Goal: Task Accomplishment & Management: Use online tool/utility

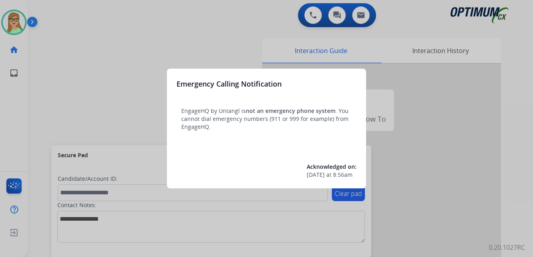
click at [465, 120] on div at bounding box center [266, 128] width 533 height 257
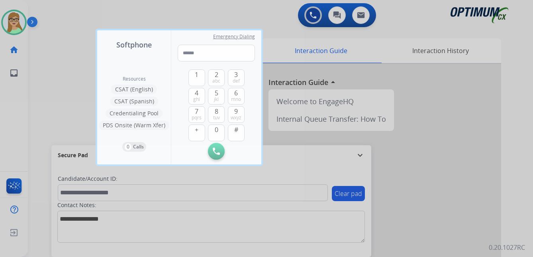
drag, startPoint x: 76, startPoint y: 17, endPoint x: 60, endPoint y: 20, distance: 16.6
click at [75, 18] on div at bounding box center [266, 128] width 533 height 257
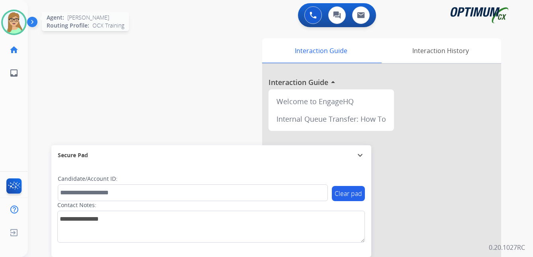
click at [22, 18] on img at bounding box center [14, 22] width 22 height 22
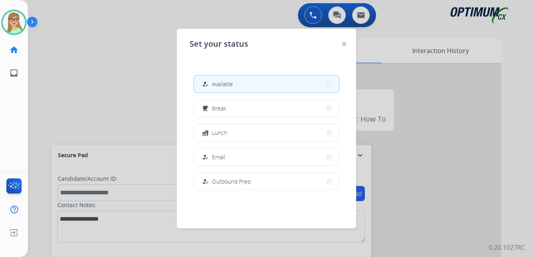
click at [72, 81] on div at bounding box center [266, 128] width 533 height 257
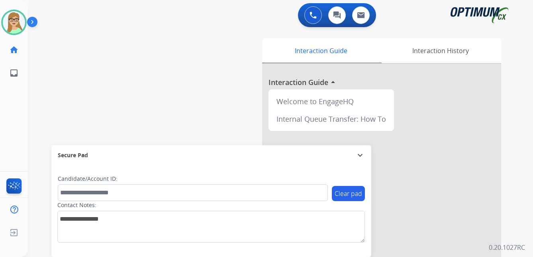
click at [32, 23] on img at bounding box center [34, 23] width 14 height 15
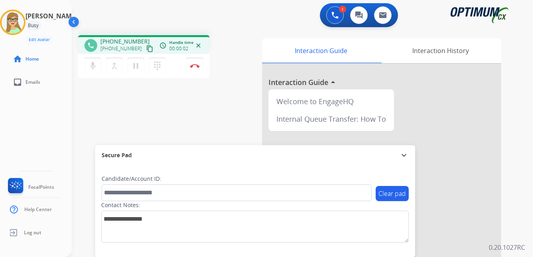
drag, startPoint x: 142, startPoint y: 47, endPoint x: 1, endPoint y: 122, distance: 159.2
click at [146, 47] on mat-icon "content_copy" at bounding box center [149, 48] width 7 height 7
click at [15, 127] on div "[PERSON_NAME] Edit Avatar Agent: [PERSON_NAME] Profile: OCX Training home Home …" at bounding box center [36, 128] width 72 height 257
click at [195, 66] on img at bounding box center [195, 66] width 10 height 4
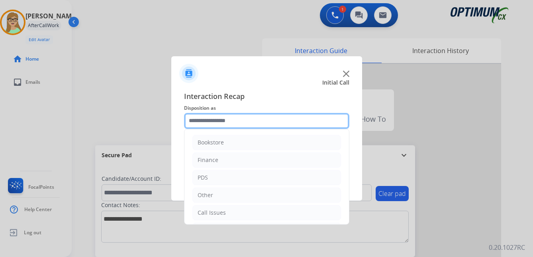
click at [230, 120] on input "text" at bounding box center [266, 121] width 165 height 16
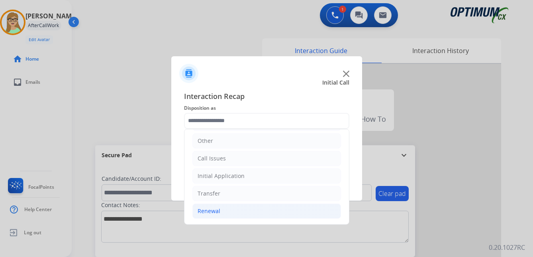
click at [213, 210] on div "Renewal" at bounding box center [209, 211] width 23 height 8
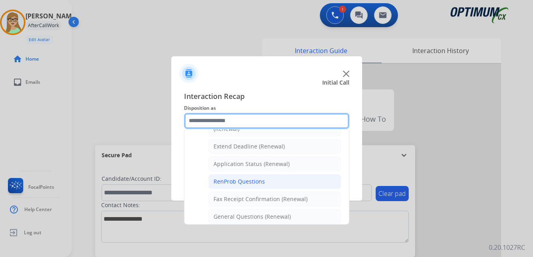
scroll to position [174, 0]
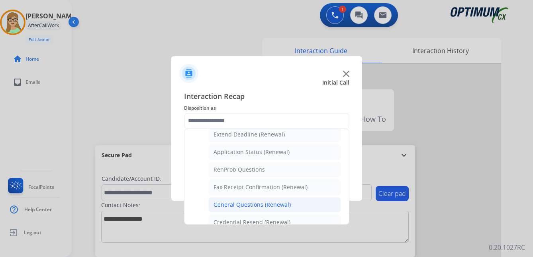
click at [245, 205] on div "General Questions (Renewal)" at bounding box center [252, 204] width 77 height 8
type input "**********"
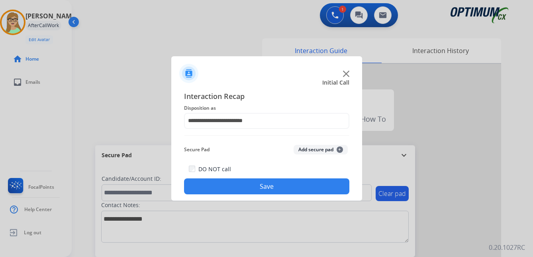
click at [249, 188] on button "Save" at bounding box center [266, 186] width 165 height 16
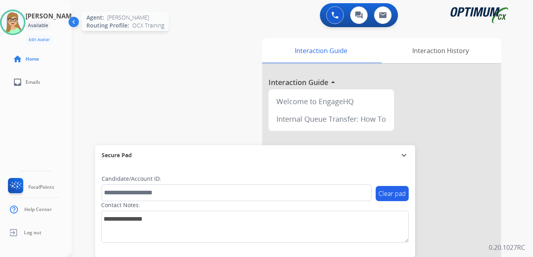
click at [21, 22] on img at bounding box center [13, 22] width 22 height 22
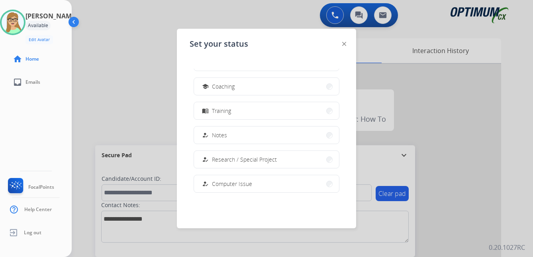
scroll to position [79, 0]
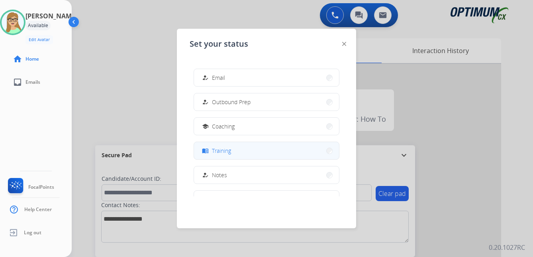
click at [229, 153] on span "Training" at bounding box center [221, 150] width 19 height 8
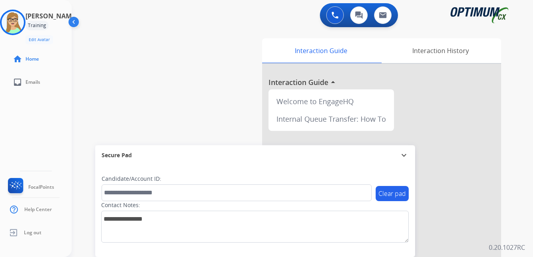
click at [29, 129] on div "[PERSON_NAME] Training Edit Avatar Agent: [PERSON_NAME] Profile: OCX Training h…" at bounding box center [36, 128] width 72 height 257
click at [21, 20] on img at bounding box center [13, 22] width 22 height 22
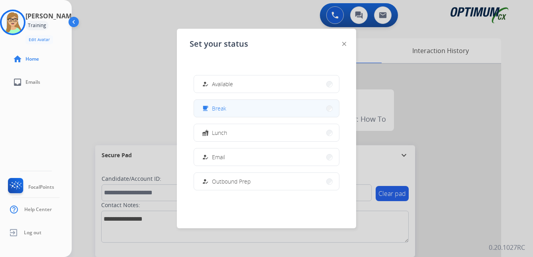
click at [214, 108] on div "free_breakfast Break" at bounding box center [213, 109] width 26 height 10
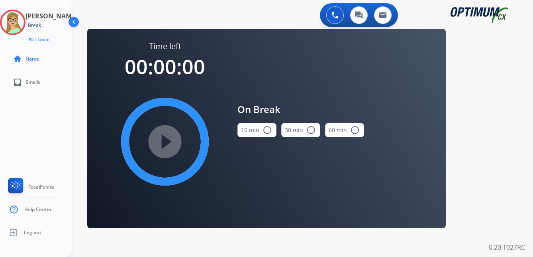
drag, startPoint x: 268, startPoint y: 130, endPoint x: 232, endPoint y: 132, distance: 35.9
click at [268, 130] on mat-icon "radio_button_unchecked" at bounding box center [268, 130] width 10 height 10
click at [170, 137] on mat-icon "play_circle_filled" at bounding box center [165, 142] width 10 height 10
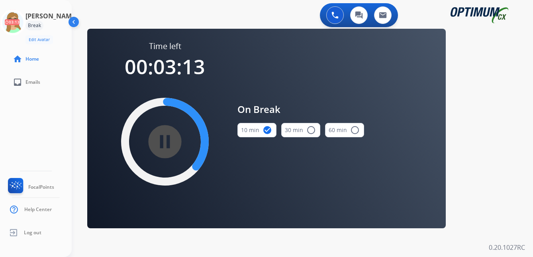
click at [46, 130] on div "[PERSON_NAME] Break Edit Avatar 03:13 Agent: [PERSON_NAME] Profile: OCX Trainin…" at bounding box center [36, 128] width 72 height 257
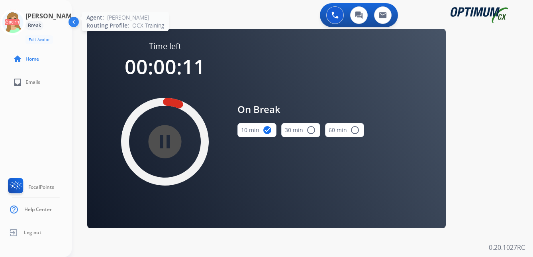
click at [23, 27] on icon at bounding box center [13, 23] width 26 height 26
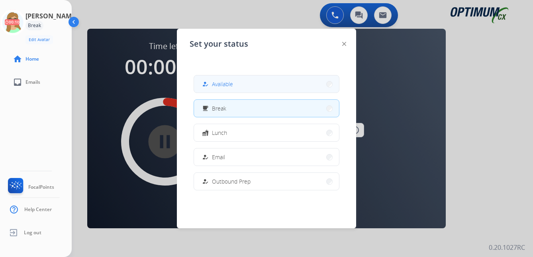
click at [226, 82] on span "Available" at bounding box center [222, 84] width 21 height 8
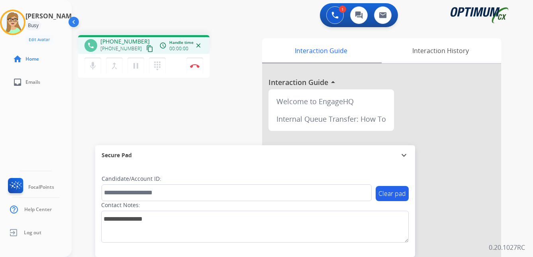
click at [146, 49] on mat-icon "content_copy" at bounding box center [149, 48] width 7 height 7
click at [196, 64] on img at bounding box center [195, 66] width 10 height 4
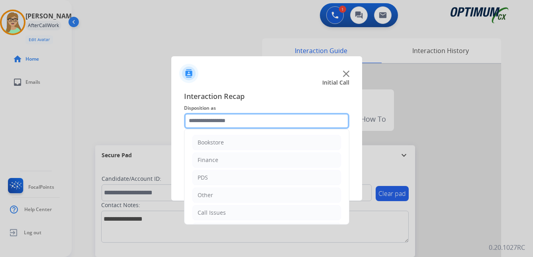
click at [206, 124] on input "text" at bounding box center [266, 121] width 165 height 16
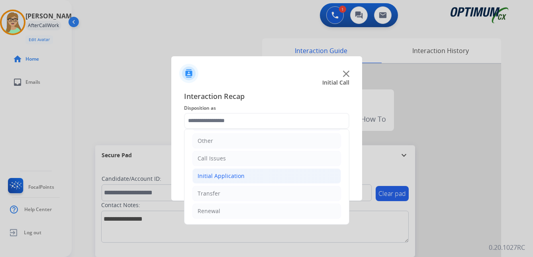
click at [222, 172] on div "Initial Application" at bounding box center [221, 176] width 47 height 8
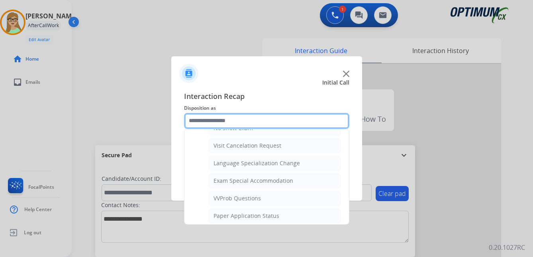
scroll to position [413, 0]
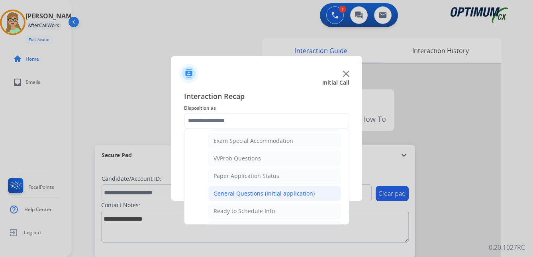
click at [240, 194] on div "General Questions (Initial application)" at bounding box center [264, 193] width 101 height 8
type input "**********"
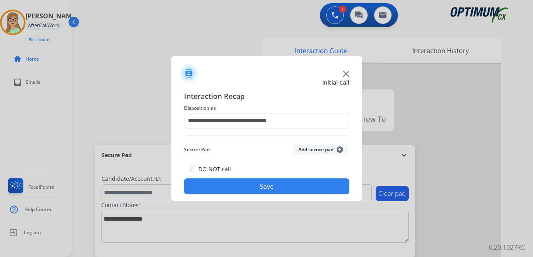
click at [242, 187] on button "Save" at bounding box center [266, 186] width 165 height 16
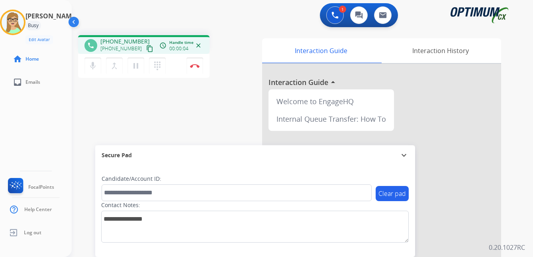
click at [146, 50] on mat-icon "content_copy" at bounding box center [149, 48] width 7 height 7
click at [196, 63] on button "Disconnect" at bounding box center [194, 65] width 17 height 17
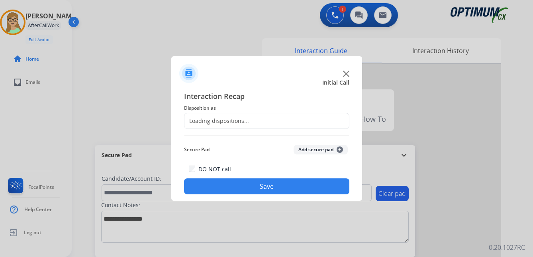
click at [218, 121] on div "Loading dispositions..." at bounding box center [216, 121] width 65 height 8
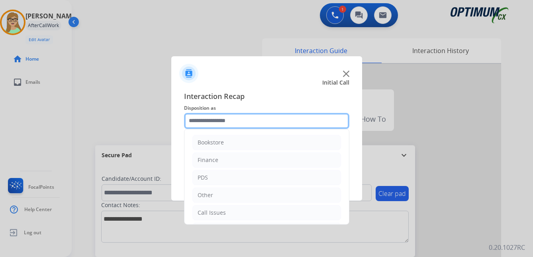
click at [210, 120] on input "text" at bounding box center [266, 121] width 165 height 16
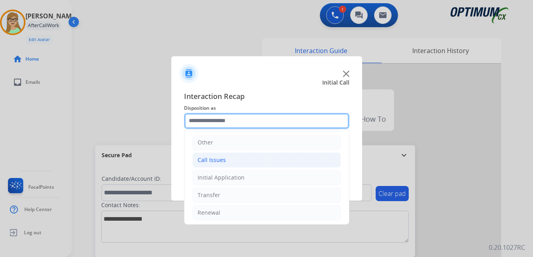
scroll to position [54, 0]
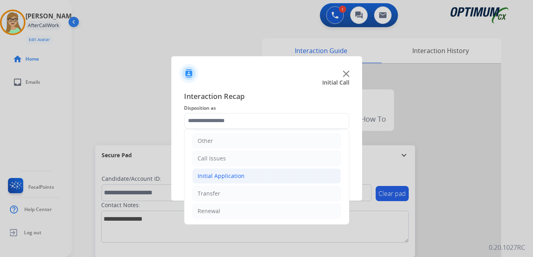
click at [226, 176] on div "Initial Application" at bounding box center [221, 176] width 47 height 8
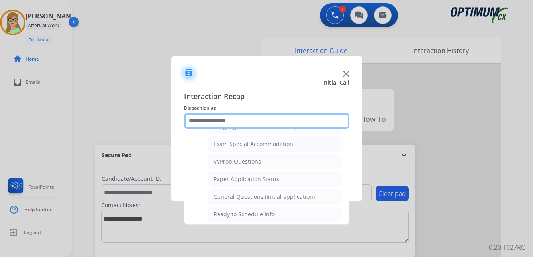
scroll to position [413, 0]
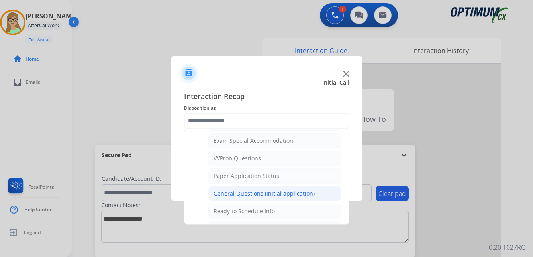
click at [235, 193] on div "General Questions (Initial application)" at bounding box center [264, 193] width 101 height 8
type input "**********"
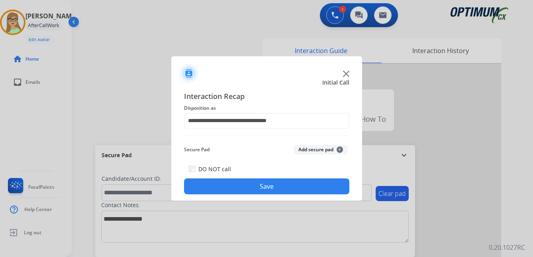
drag, startPoint x: 227, startPoint y: 188, endPoint x: 222, endPoint y: 188, distance: 6.0
click at [225, 188] on button "Save" at bounding box center [266, 186] width 165 height 16
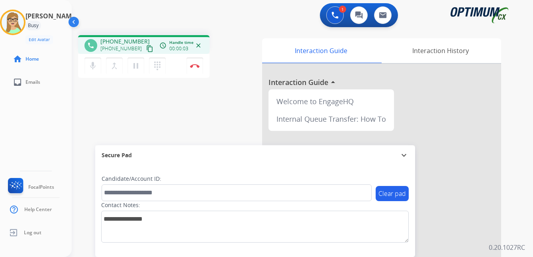
drag, startPoint x: 142, startPoint y: 50, endPoint x: 131, endPoint y: 51, distance: 10.4
click at [146, 50] on mat-icon "content_copy" at bounding box center [149, 48] width 7 height 7
click at [196, 65] on img at bounding box center [195, 66] width 10 height 4
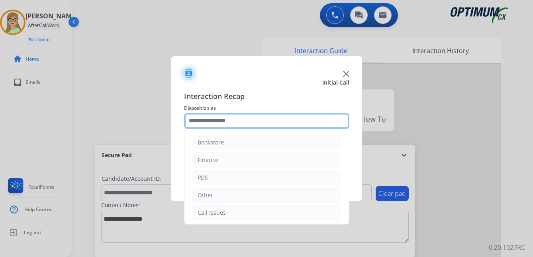
click at [218, 120] on input "text" at bounding box center [266, 121] width 165 height 16
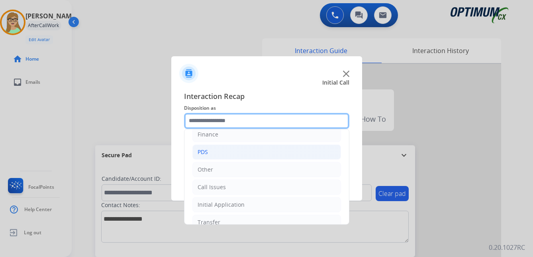
scroll to position [54, 0]
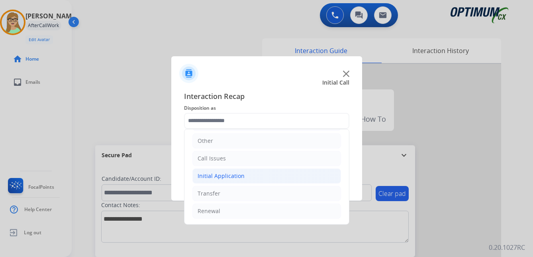
click at [228, 174] on div "Initial Application" at bounding box center [221, 176] width 47 height 8
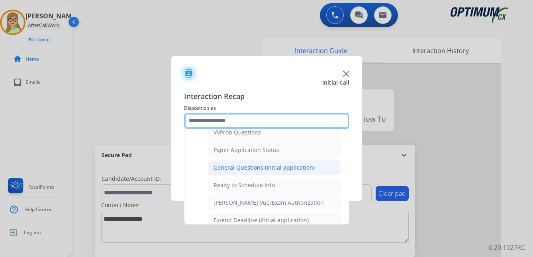
scroll to position [453, 0]
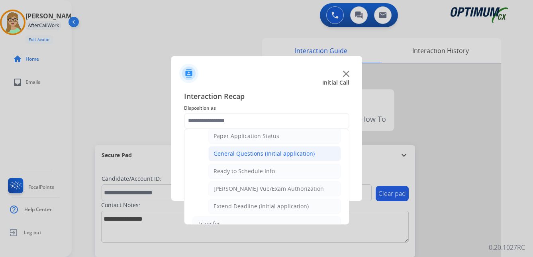
click at [237, 155] on div "General Questions (Initial application)" at bounding box center [264, 153] width 101 height 8
type input "**********"
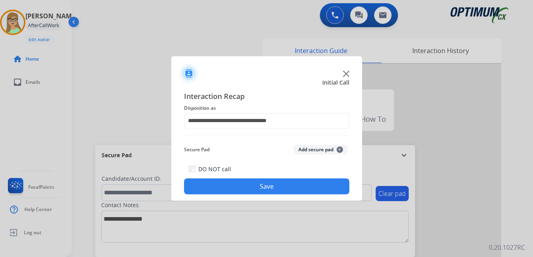
click at [234, 185] on button "Save" at bounding box center [266, 186] width 165 height 16
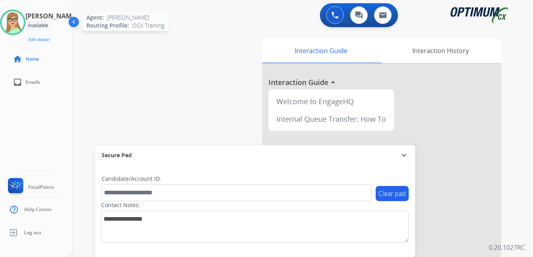
click at [17, 28] on img at bounding box center [13, 22] width 22 height 22
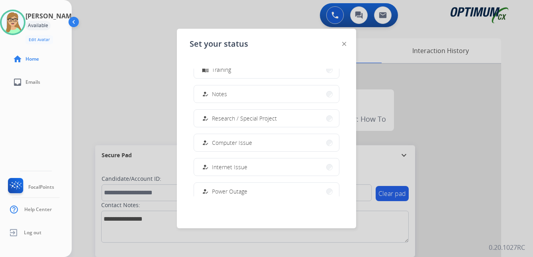
scroll to position [199, 0]
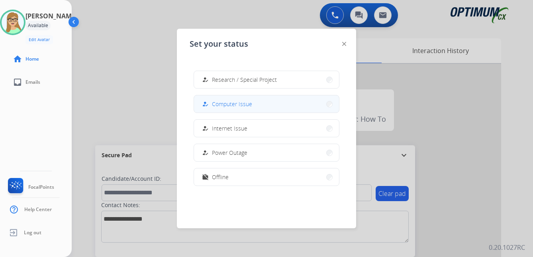
click at [238, 102] on span "Computer Issue" at bounding box center [232, 104] width 40 height 8
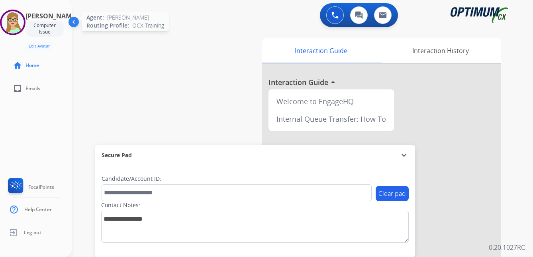
click at [22, 16] on img at bounding box center [13, 22] width 22 height 22
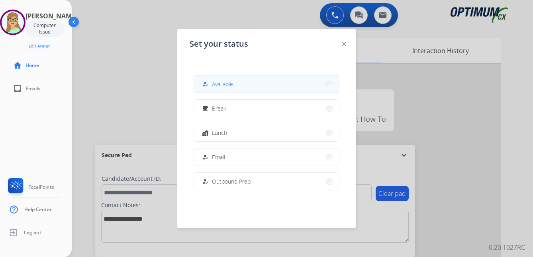
click at [224, 87] on span "Available" at bounding box center [222, 84] width 21 height 8
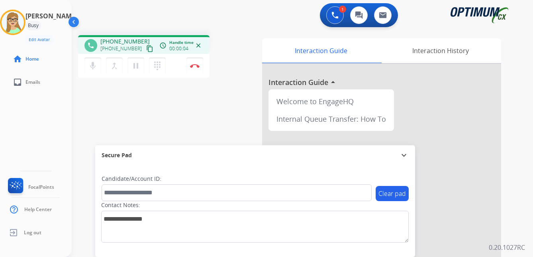
click at [33, 128] on div "[PERSON_NAME] Edit Avatar Agent: [PERSON_NAME] Profile: OCX Training home Home …" at bounding box center [36, 128] width 72 height 257
click at [146, 47] on mat-icon "content_copy" at bounding box center [149, 48] width 7 height 7
click at [195, 64] on img at bounding box center [195, 66] width 10 height 4
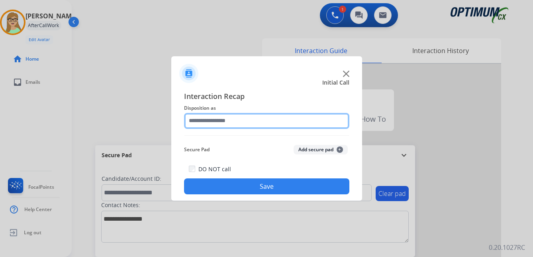
click at [217, 118] on input "text" at bounding box center [266, 121] width 165 height 16
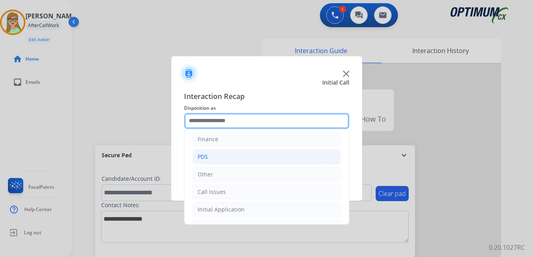
scroll to position [54, 0]
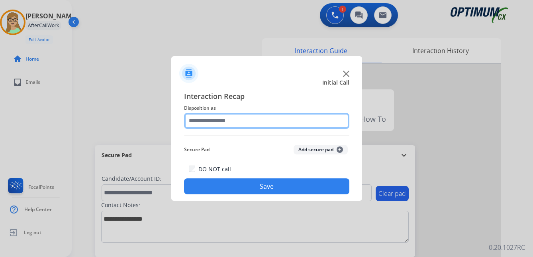
click at [218, 121] on input "text" at bounding box center [266, 121] width 165 height 16
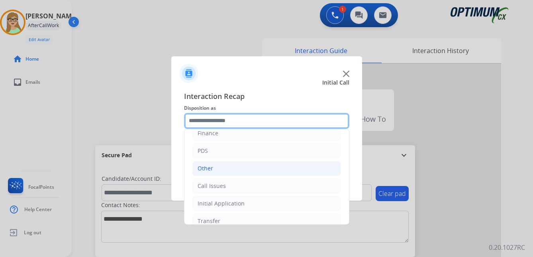
scroll to position [40, 0]
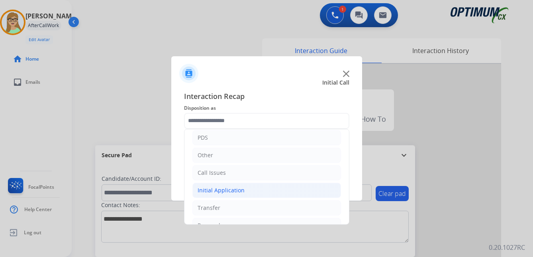
click at [230, 188] on div "Initial Application" at bounding box center [221, 190] width 47 height 8
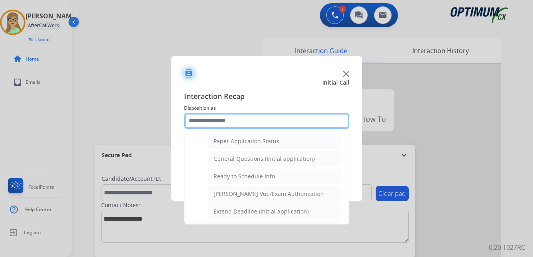
scroll to position [438, 0]
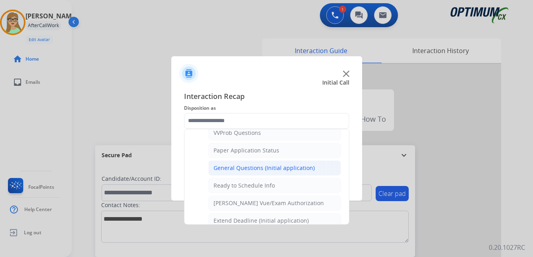
click at [242, 170] on div "General Questions (Initial application)" at bounding box center [264, 168] width 101 height 8
type input "**********"
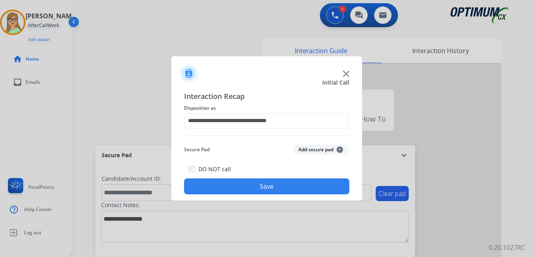
click at [233, 181] on button "Save" at bounding box center [266, 186] width 165 height 16
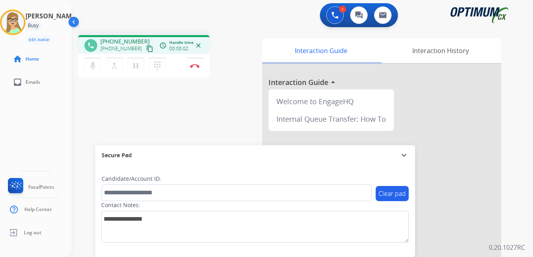
click at [146, 49] on mat-icon "content_copy" at bounding box center [149, 48] width 7 height 7
click at [196, 66] on img at bounding box center [195, 66] width 10 height 4
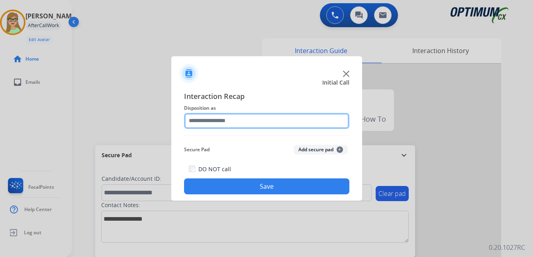
click at [212, 121] on input "text" at bounding box center [266, 121] width 165 height 16
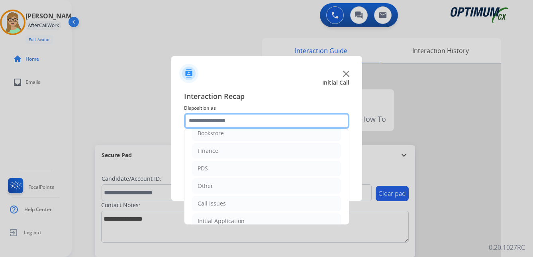
scroll to position [0, 0]
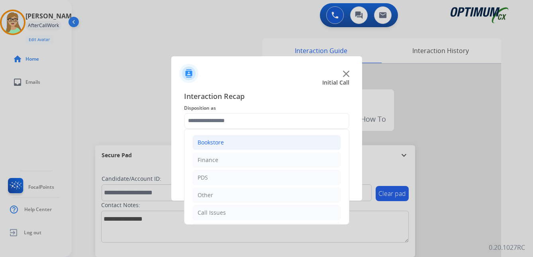
click at [217, 141] on div "Bookstore" at bounding box center [211, 142] width 26 height 8
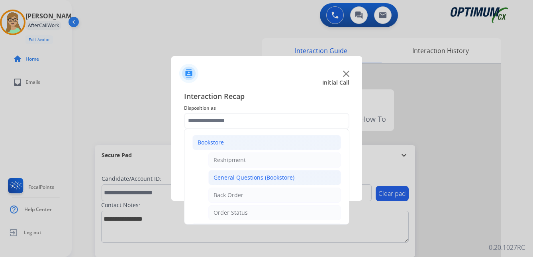
click at [257, 176] on div "General Questions (Bookstore)" at bounding box center [254, 177] width 81 height 8
type input "**********"
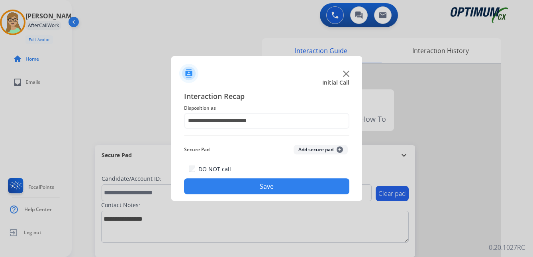
click at [251, 190] on button "Save" at bounding box center [266, 186] width 165 height 16
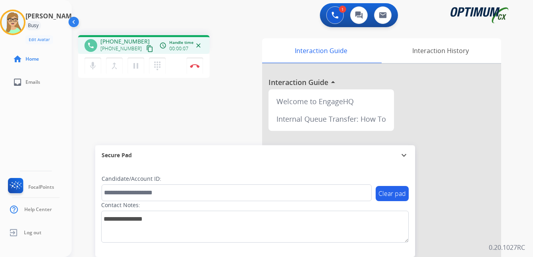
drag, startPoint x: 31, startPoint y: 130, endPoint x: 51, endPoint y: 113, distance: 25.9
click at [31, 130] on div "[PERSON_NAME] Edit Avatar Agent: [PERSON_NAME] Profile: OCX Training home Home …" at bounding box center [36, 128] width 72 height 257
click at [146, 47] on mat-icon "content_copy" at bounding box center [149, 48] width 7 height 7
click at [195, 64] on img at bounding box center [195, 66] width 10 height 4
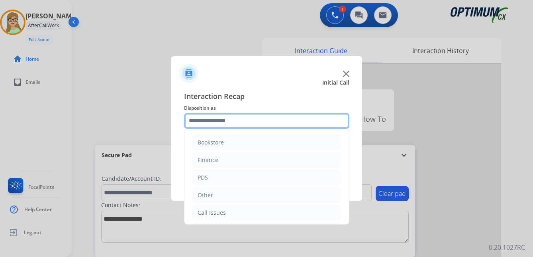
click at [212, 121] on input "text" at bounding box center [266, 121] width 165 height 16
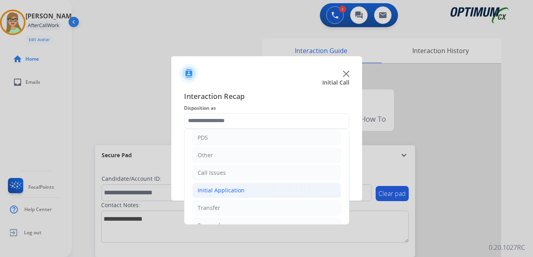
click at [222, 189] on div "Initial Application" at bounding box center [221, 190] width 47 height 8
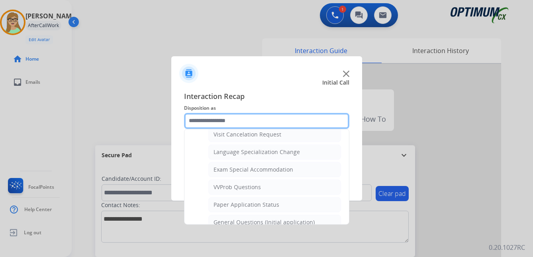
scroll to position [398, 0]
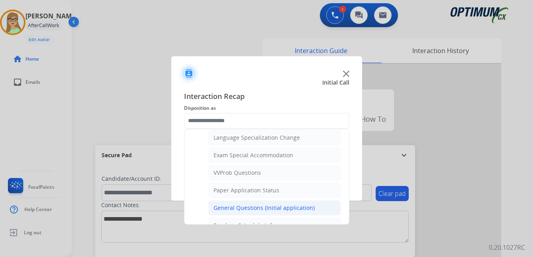
click at [233, 208] on div "General Questions (Initial application)" at bounding box center [264, 208] width 101 height 8
type input "**********"
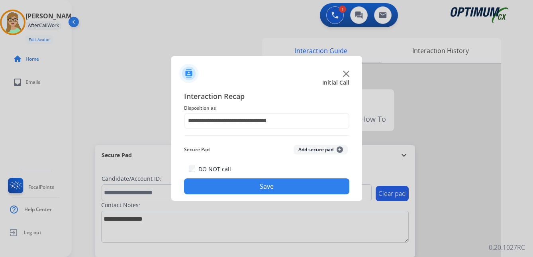
click at [243, 185] on button "Save" at bounding box center [266, 186] width 165 height 16
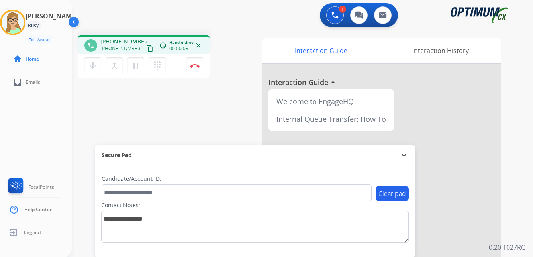
click at [31, 139] on div "[PERSON_NAME] Edit Avatar Agent: [PERSON_NAME] Profile: OCX Training home Home …" at bounding box center [36, 128] width 72 height 257
click at [146, 48] on mat-icon "content_copy" at bounding box center [149, 48] width 7 height 7
click at [195, 66] on img at bounding box center [195, 66] width 10 height 4
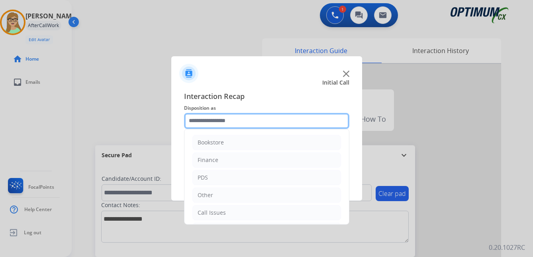
click at [224, 125] on input "text" at bounding box center [266, 121] width 165 height 16
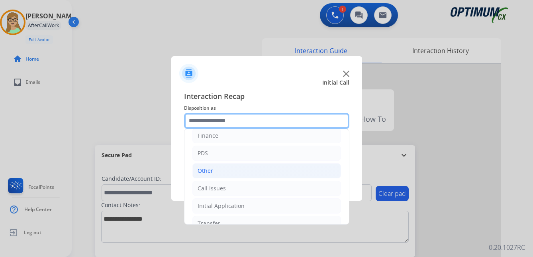
scroll to position [54, 0]
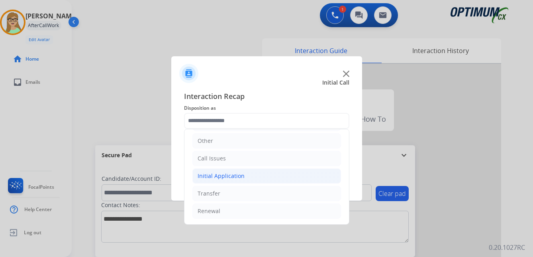
click at [230, 175] on div "Initial Application" at bounding box center [221, 176] width 47 height 8
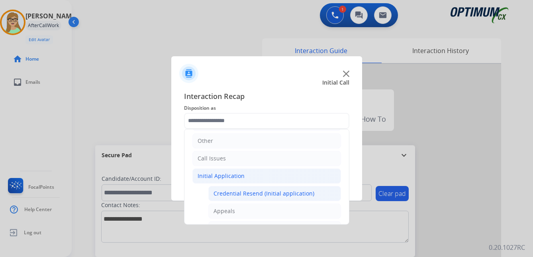
click at [257, 194] on div "Credential Resend (Initial application)" at bounding box center [264, 193] width 101 height 8
type input "**********"
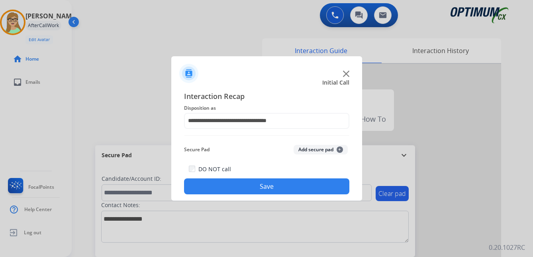
click at [246, 192] on button "Save" at bounding box center [266, 186] width 165 height 16
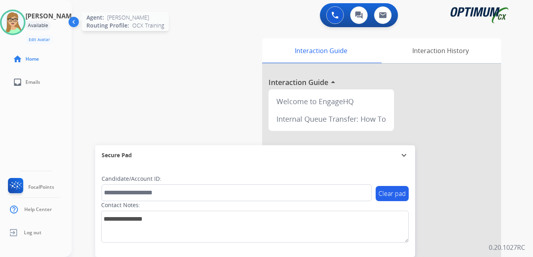
click at [22, 17] on img at bounding box center [13, 22] width 22 height 22
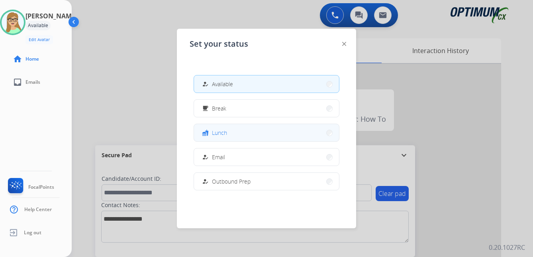
click at [218, 137] on button "fastfood Lunch" at bounding box center [266, 132] width 145 height 17
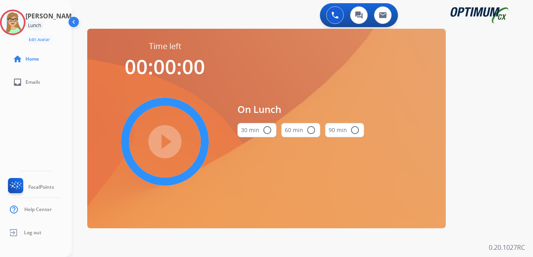
click at [267, 129] on mat-icon "radio_button_unchecked" at bounding box center [268, 130] width 10 height 10
click at [22, 127] on div "[PERSON_NAME] Edit Avatar Agent: [PERSON_NAME] Profile: OCX Training home Home …" at bounding box center [36, 128] width 72 height 257
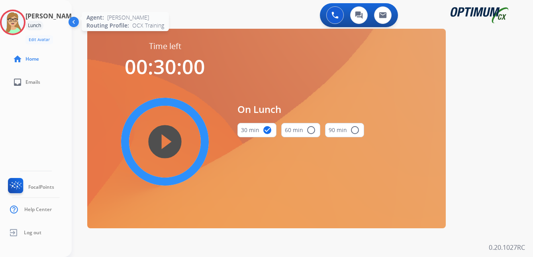
click at [24, 21] on img at bounding box center [13, 22] width 22 height 22
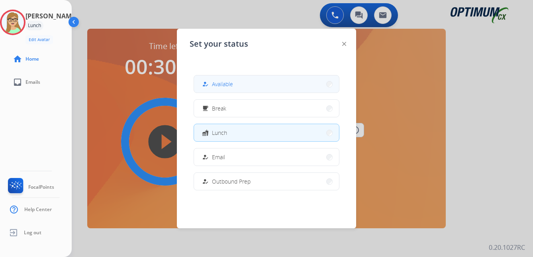
drag, startPoint x: 228, startPoint y: 84, endPoint x: 261, endPoint y: 165, distance: 87.8
click at [227, 84] on span "Available" at bounding box center [222, 84] width 21 height 8
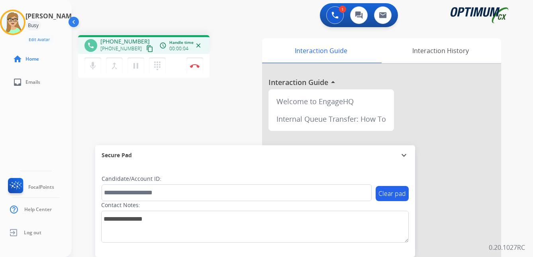
click at [14, 134] on div "[PERSON_NAME] Edit Avatar Agent: [PERSON_NAME] Profile: OCX Training home Home …" at bounding box center [36, 128] width 72 height 257
click at [146, 50] on mat-icon "content_copy" at bounding box center [149, 48] width 7 height 7
click at [194, 65] on img at bounding box center [195, 66] width 10 height 4
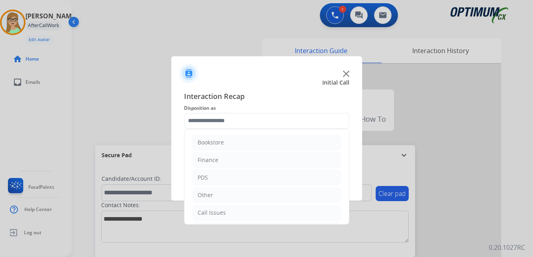
click at [218, 120] on input "text" at bounding box center [266, 121] width 165 height 16
click at [212, 210] on div "Renewal" at bounding box center [209, 211] width 23 height 8
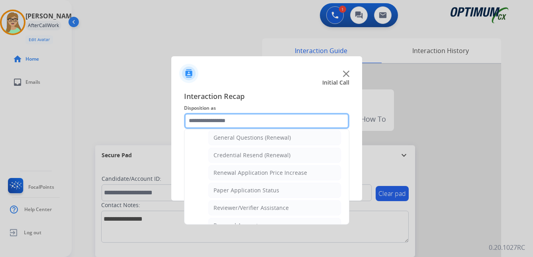
scroll to position [253, 0]
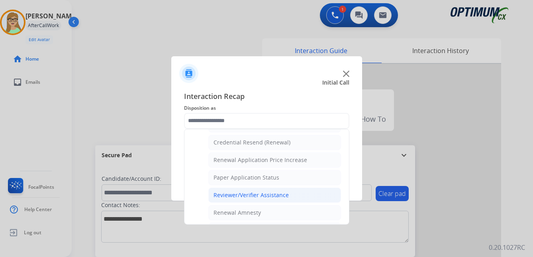
click at [253, 193] on div "Reviewer/Verifier Assistance" at bounding box center [251, 195] width 75 height 8
type input "**********"
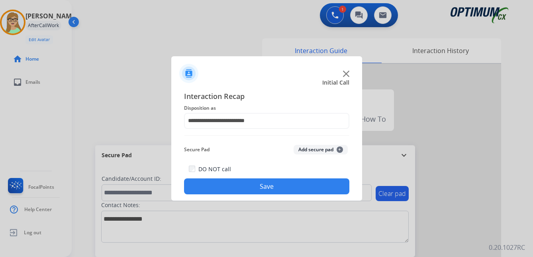
click at [256, 184] on button "Save" at bounding box center [266, 186] width 165 height 16
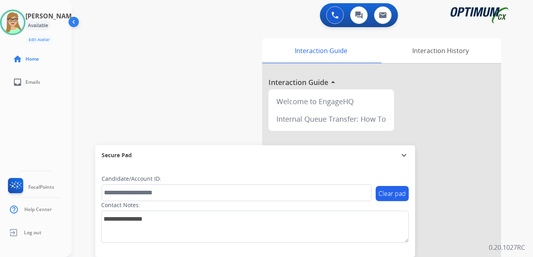
click at [39, 141] on div "[PERSON_NAME] Edit Avatar Agent: [PERSON_NAME] Profile: OCX Training home Home …" at bounding box center [36, 128] width 72 height 257
click at [16, 20] on img at bounding box center [13, 22] width 22 height 22
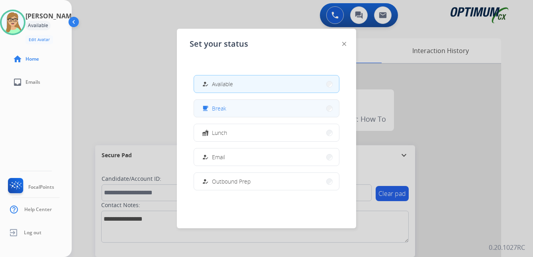
click at [222, 108] on span "Break" at bounding box center [219, 108] width 14 height 8
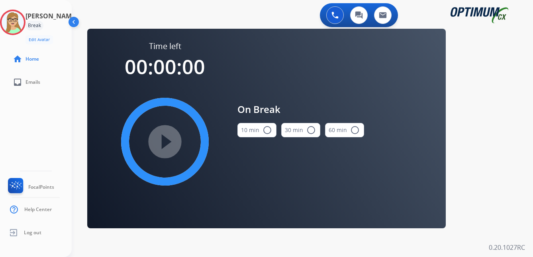
click at [264, 128] on mat-icon "radio_button_unchecked" at bounding box center [268, 130] width 10 height 10
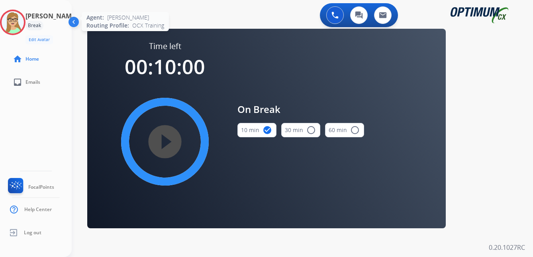
click at [21, 23] on img at bounding box center [13, 22] width 22 height 22
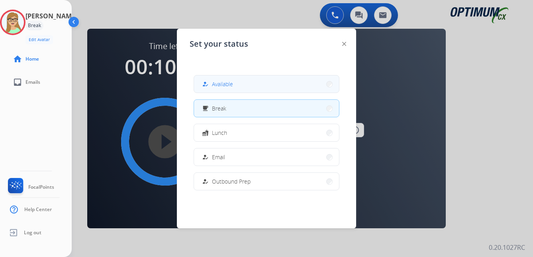
click at [225, 82] on span "Available" at bounding box center [222, 84] width 21 height 8
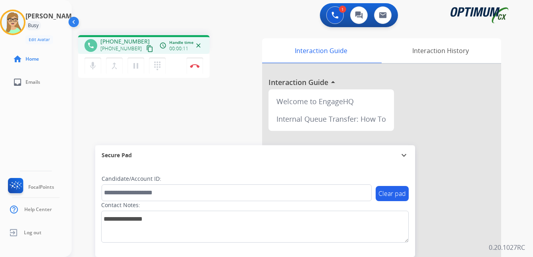
click at [39, 130] on div "[PERSON_NAME] Edit Avatar Agent: [PERSON_NAME] Profile: OCX Training home Home …" at bounding box center [36, 128] width 72 height 257
click at [146, 48] on mat-icon "content_copy" at bounding box center [149, 48] width 7 height 7
click at [196, 66] on img at bounding box center [195, 66] width 10 height 4
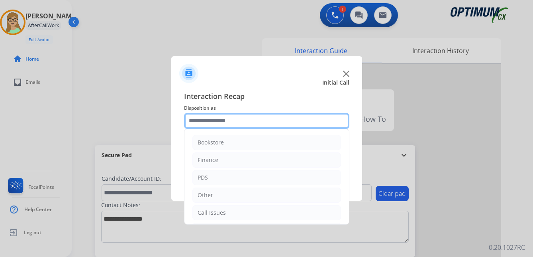
click at [216, 122] on input "text" at bounding box center [266, 121] width 165 height 16
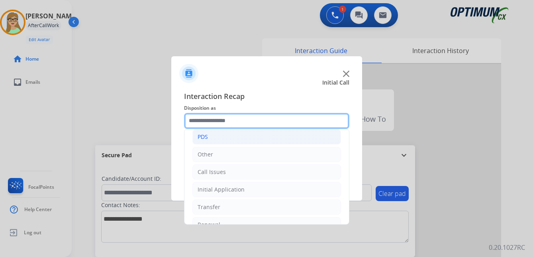
scroll to position [54, 0]
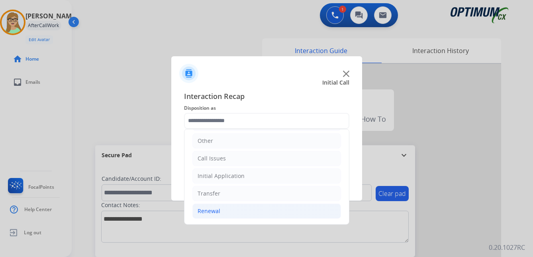
click at [215, 212] on div "Renewal" at bounding box center [209, 211] width 23 height 8
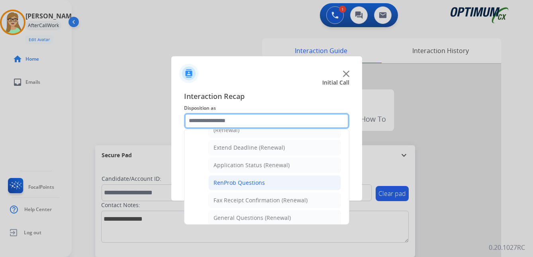
scroll to position [174, 0]
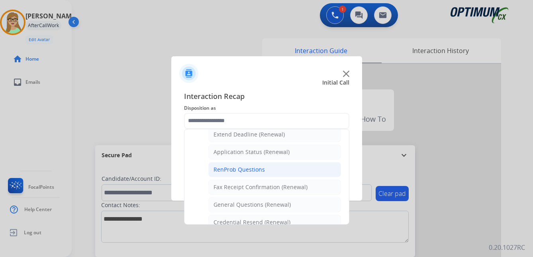
click at [253, 204] on div "General Questions (Renewal)" at bounding box center [252, 204] width 77 height 8
type input "**********"
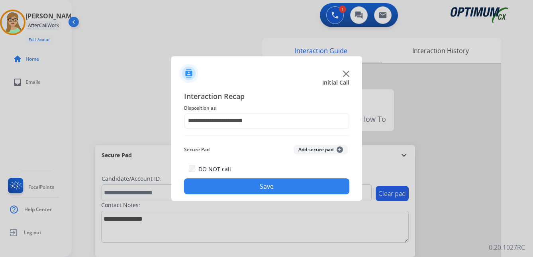
click at [248, 189] on button "Save" at bounding box center [266, 186] width 165 height 16
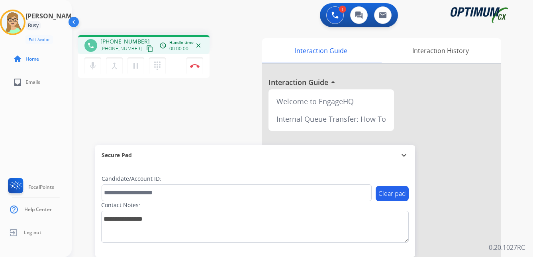
click at [146, 50] on mat-icon "content_copy" at bounding box center [149, 48] width 7 height 7
click at [25, 128] on div "[PERSON_NAME] Edit Avatar Agent: [PERSON_NAME] Profile: OCX Training home Home …" at bounding box center [36, 128] width 72 height 257
click at [22, 125] on div "[PERSON_NAME] Edit Avatar Agent: [PERSON_NAME] Profile: OCX Training home Home …" at bounding box center [36, 128] width 72 height 257
click at [194, 65] on img at bounding box center [195, 66] width 10 height 4
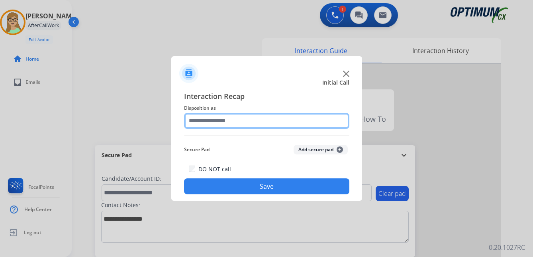
click at [229, 122] on input "text" at bounding box center [266, 121] width 165 height 16
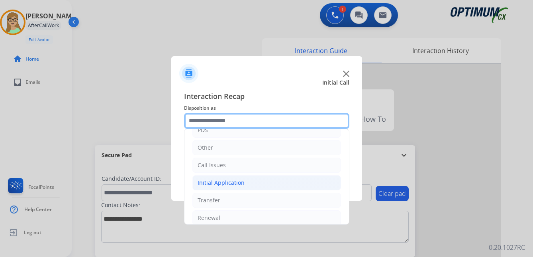
scroll to position [54, 0]
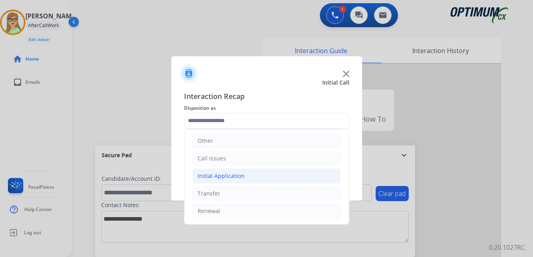
click at [225, 175] on div "Initial Application" at bounding box center [221, 176] width 47 height 8
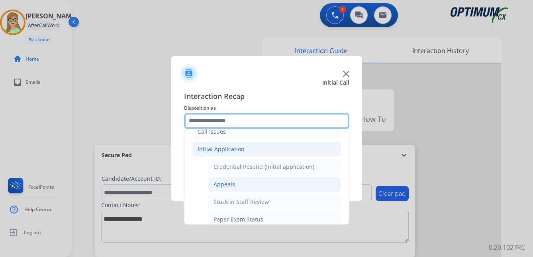
scroll to position [94, 0]
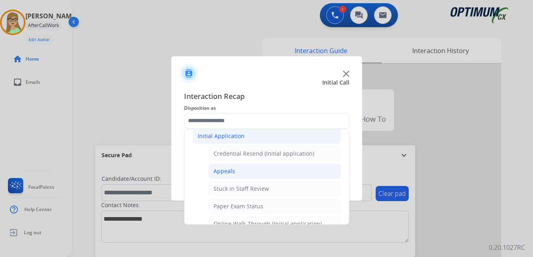
click at [224, 170] on div "Appeals" at bounding box center [225, 171] width 22 height 8
type input "*******"
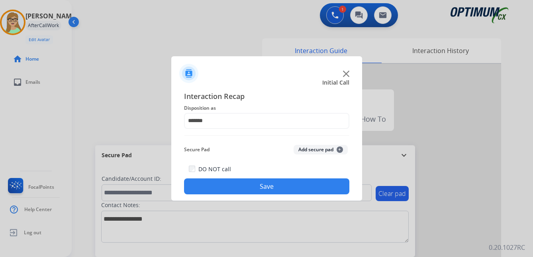
click at [249, 182] on button "Save" at bounding box center [266, 186] width 165 height 16
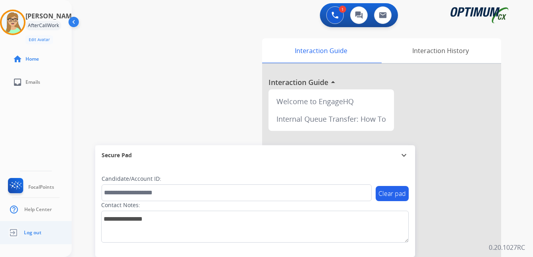
drag, startPoint x: 27, startPoint y: 231, endPoint x: 4, endPoint y: 237, distance: 23.5
click at [16, 235] on link "Log out" at bounding box center [23, 232] width 35 height 15
